Goal: Task Accomplishment & Management: Manage account settings

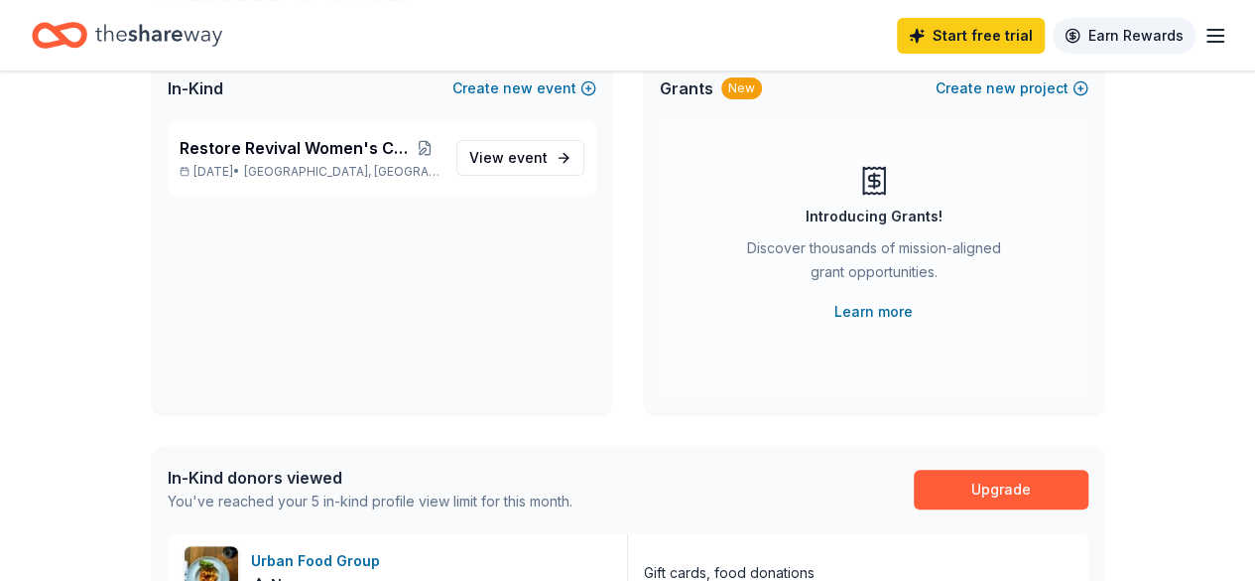
scroll to position [149, 0]
click at [1208, 30] on line "button" at bounding box center [1216, 30] width 16 height 0
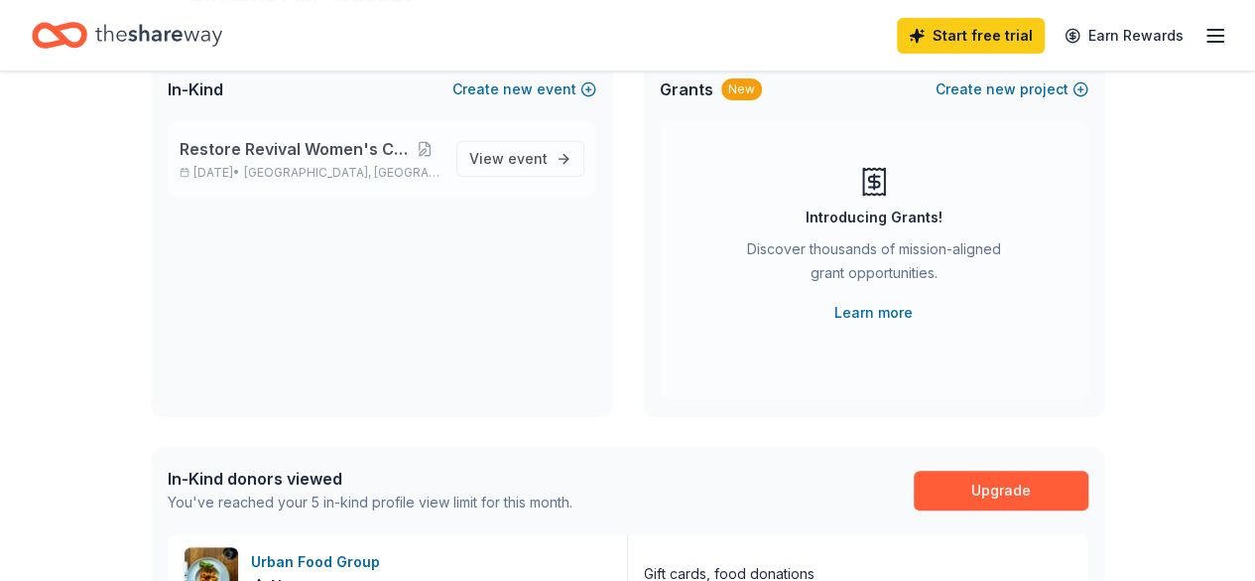
click at [333, 148] on span "Restore Revival Women's Conference" at bounding box center [295, 149] width 230 height 24
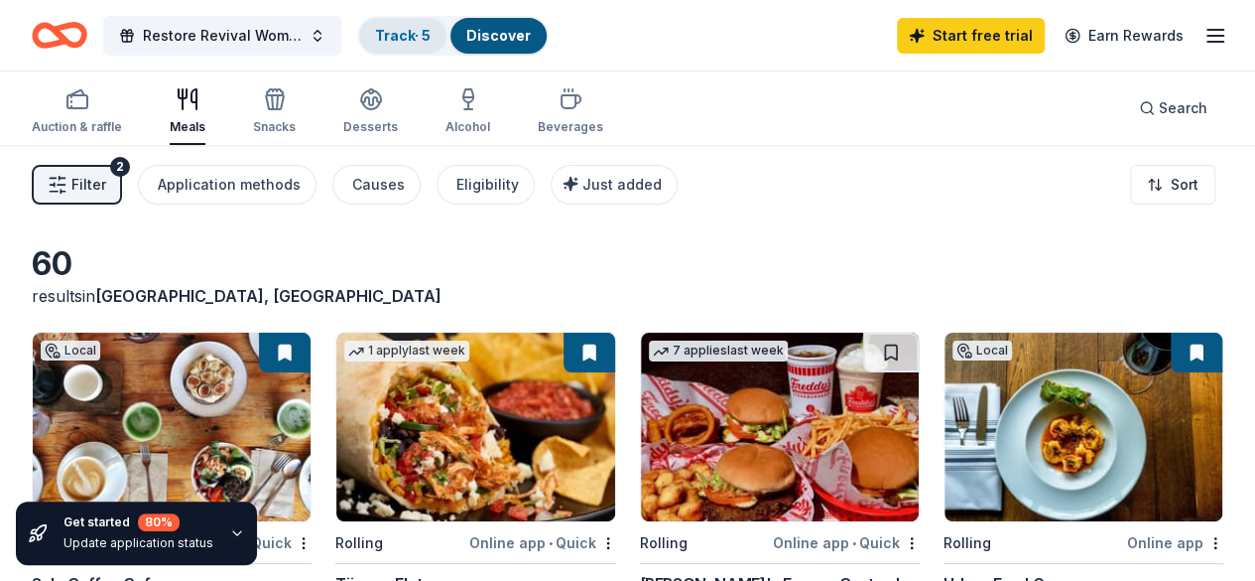
click at [425, 43] on div "Track · 5" at bounding box center [402, 36] width 87 height 36
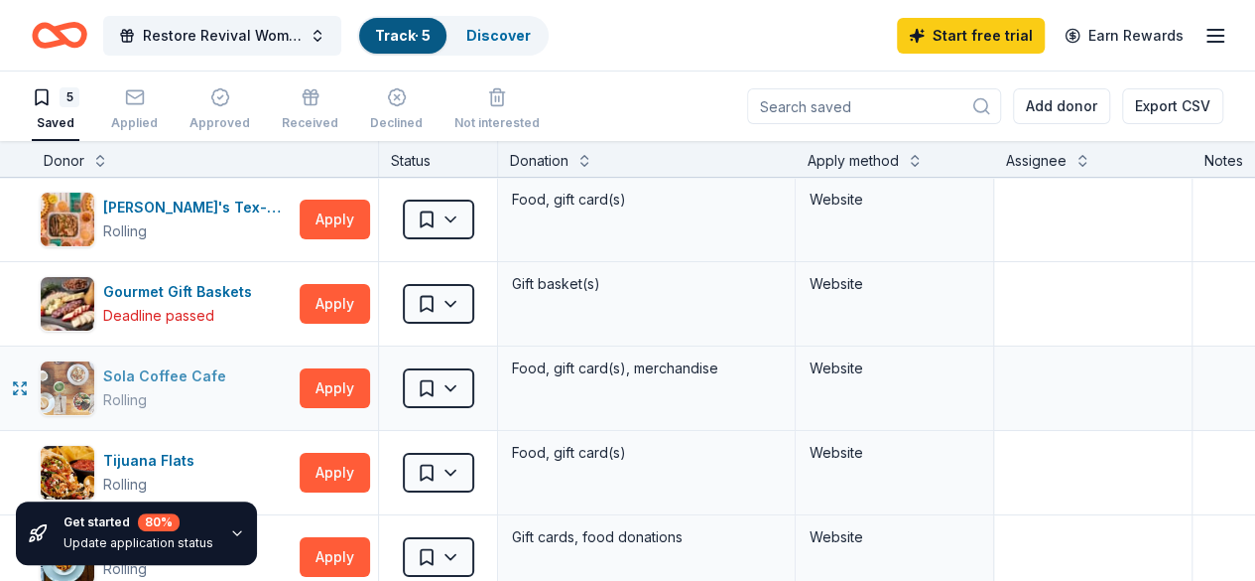
click at [200, 398] on div "Rolling" at bounding box center [168, 400] width 131 height 24
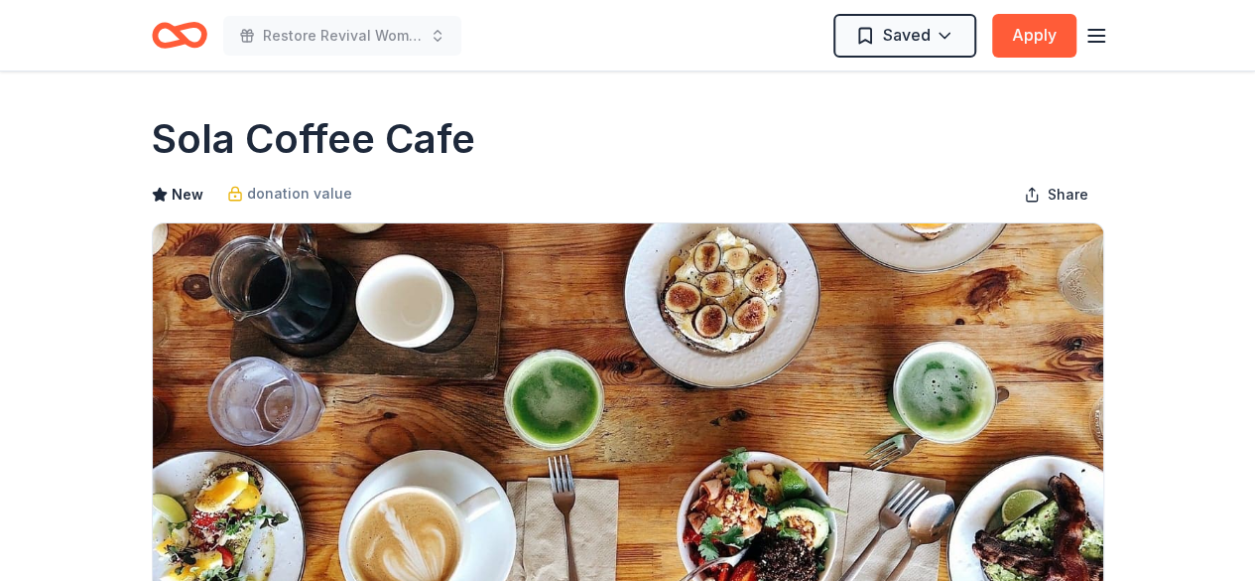
scroll to position [1, 0]
